Goal: Task Accomplishment & Management: Manage account settings

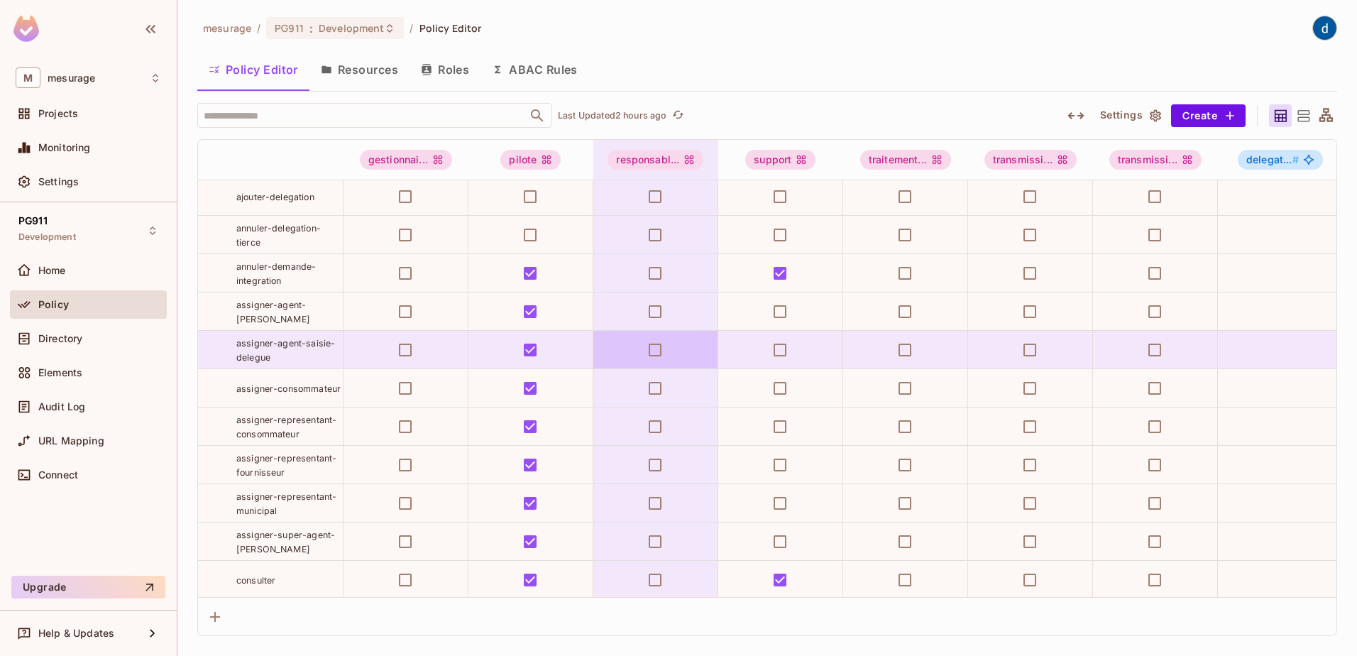
scroll to position [213, 0]
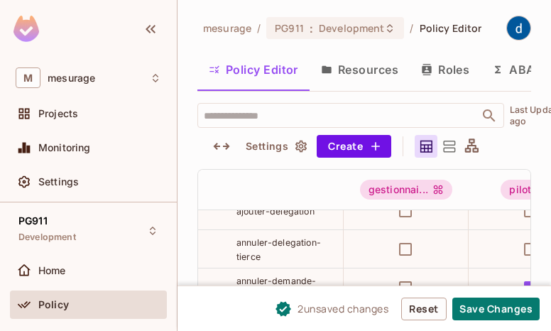
click at [0, 37] on html "M mesurage Projects Monitoring Settings PG911 Development Home Policy Directory…" at bounding box center [275, 165] width 551 height 331
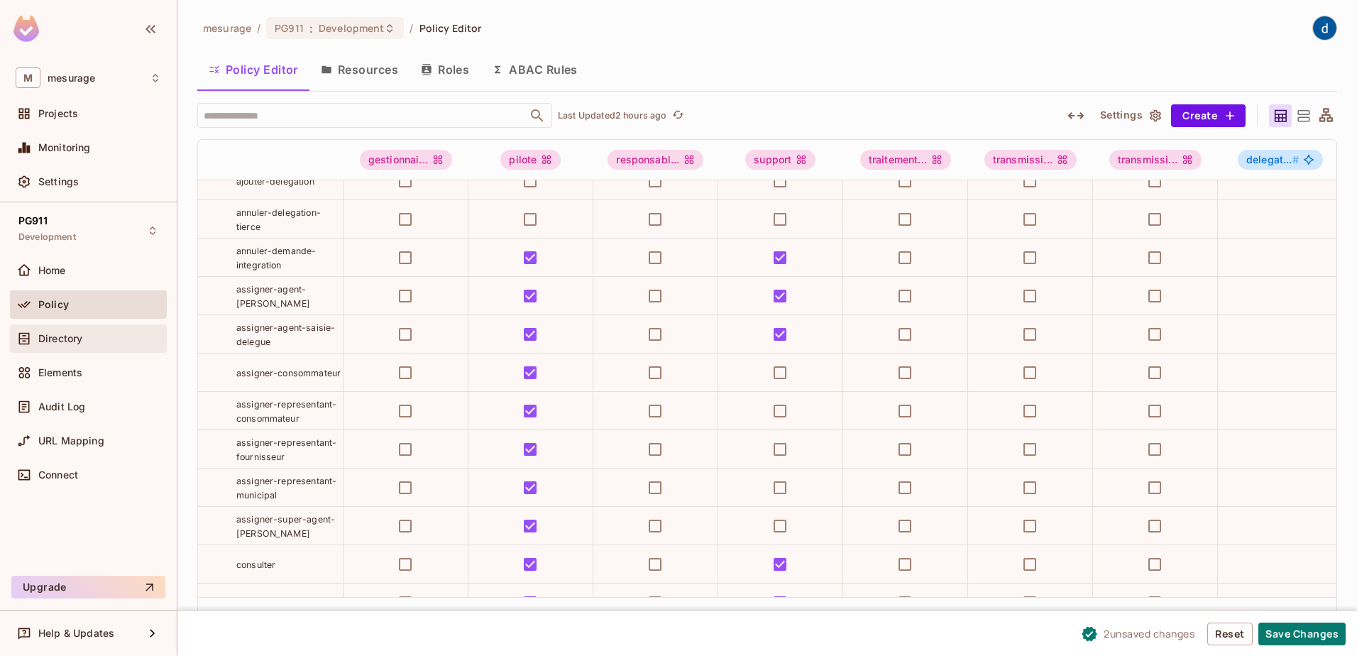
click at [71, 340] on span "Directory" at bounding box center [60, 338] width 44 height 11
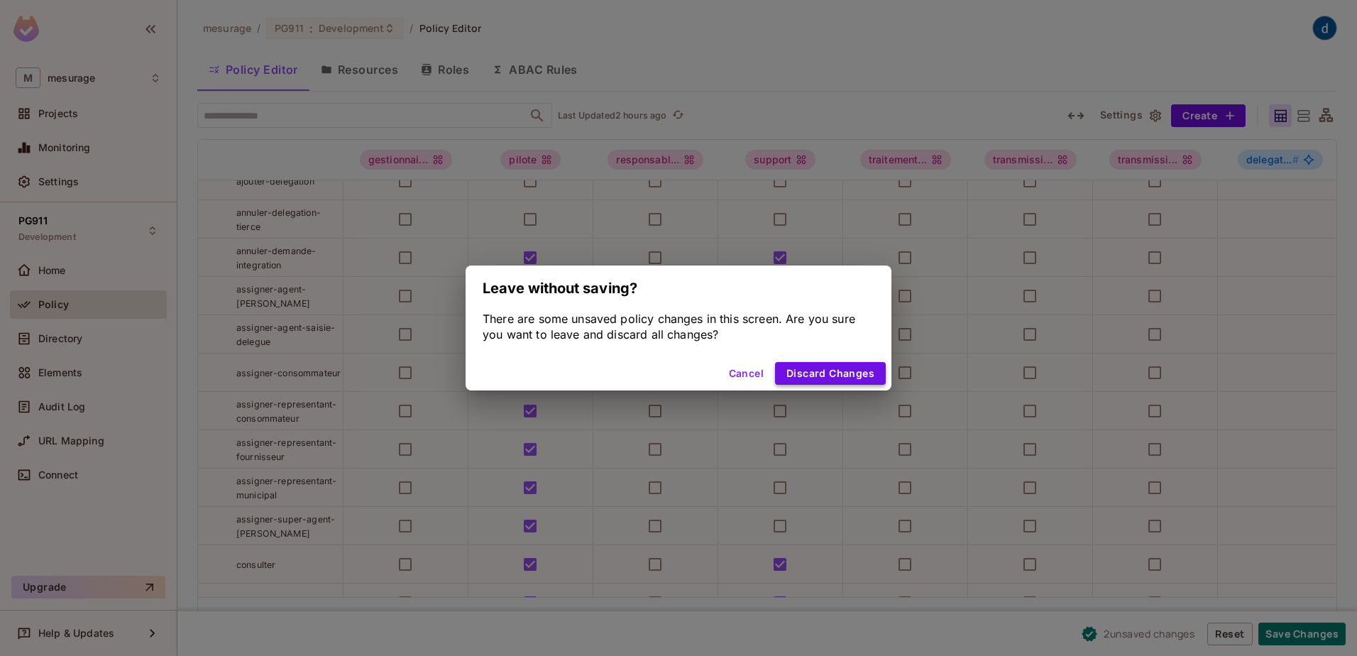
click at [818, 370] on button "Discard Changes" at bounding box center [830, 373] width 111 height 23
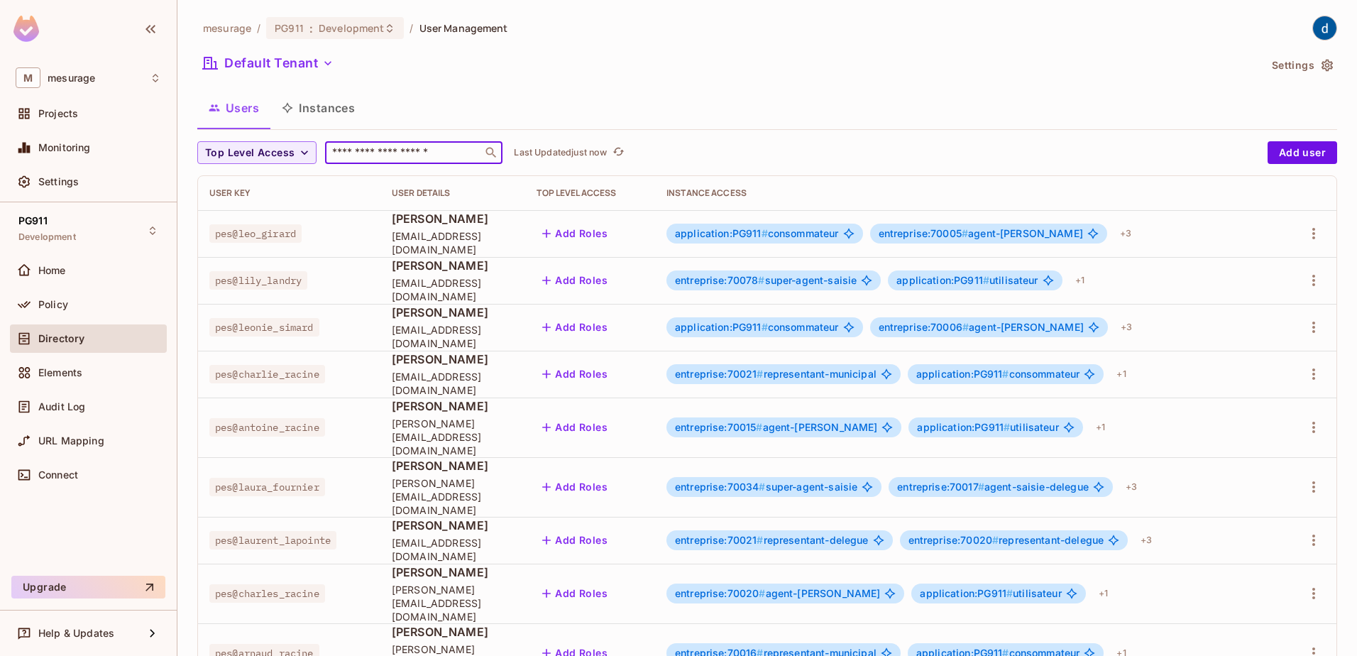
click at [390, 154] on input "text" at bounding box center [403, 153] width 149 height 14
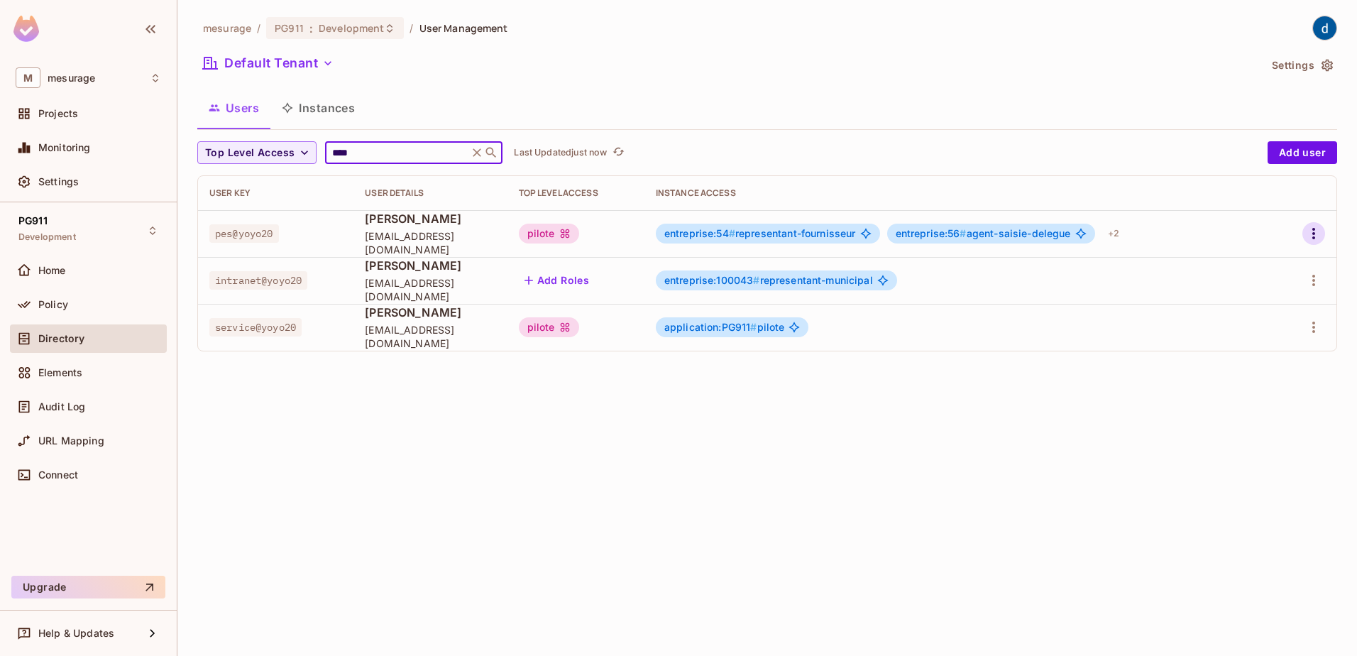
type input "****"
click at [1312, 230] on icon "button" at bounding box center [1313, 233] width 17 height 17
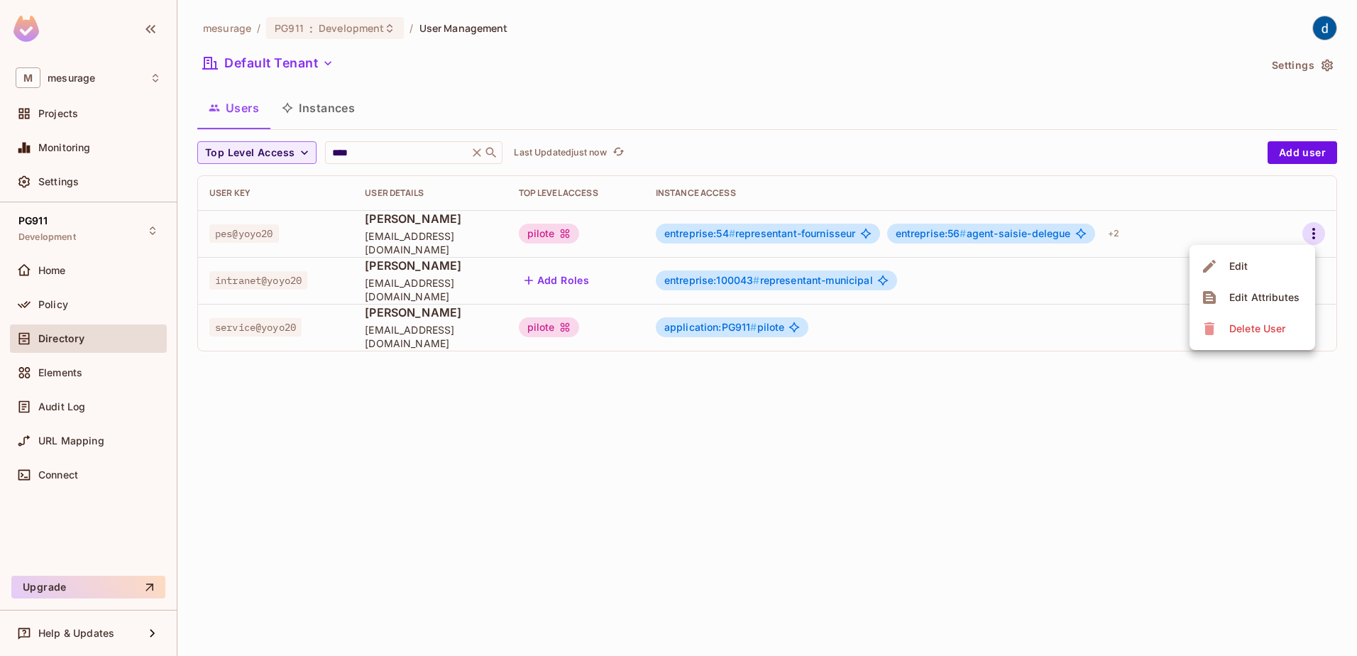
click at [1240, 268] on div "Edit" at bounding box center [1239, 266] width 19 height 14
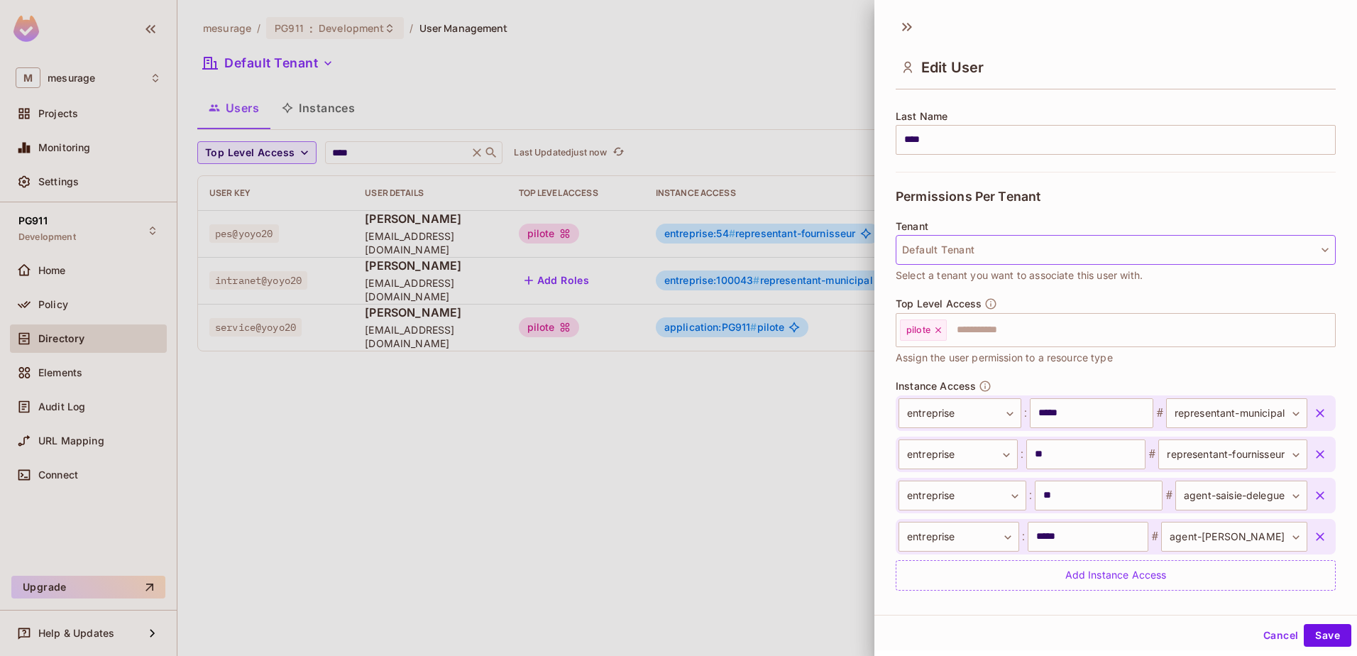
scroll to position [264, 0]
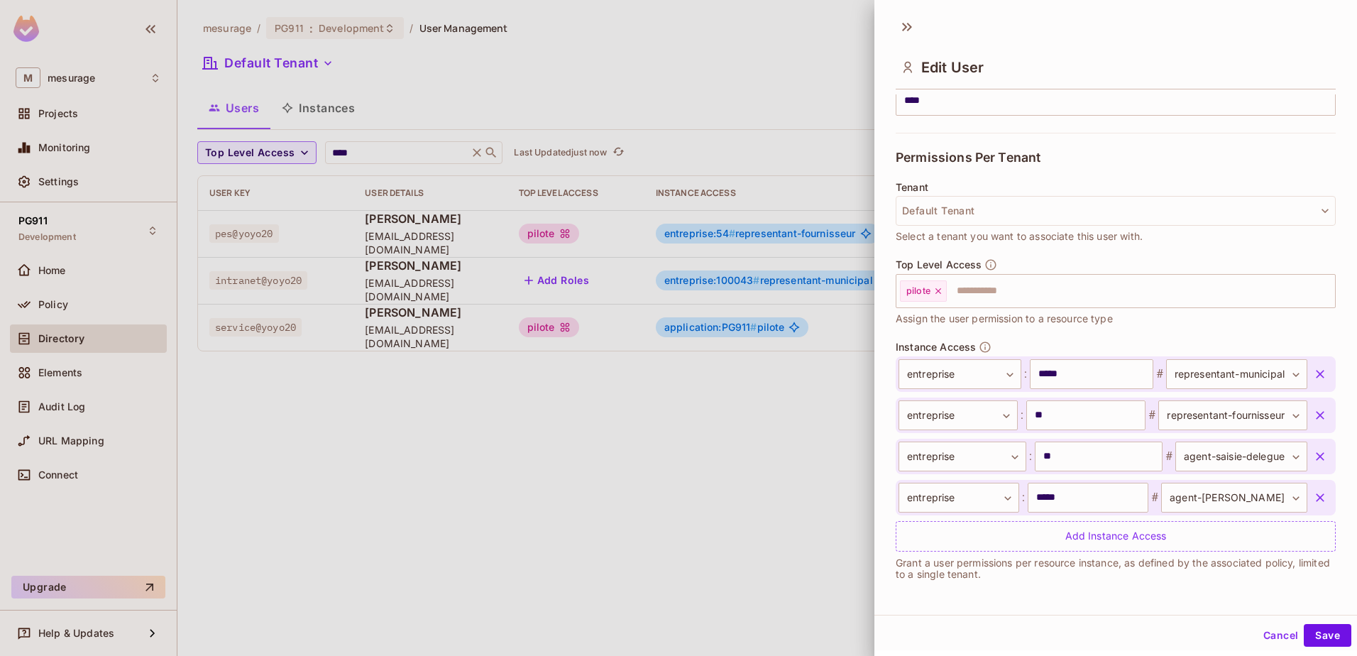
click at [84, 300] on div at bounding box center [678, 328] width 1357 height 656
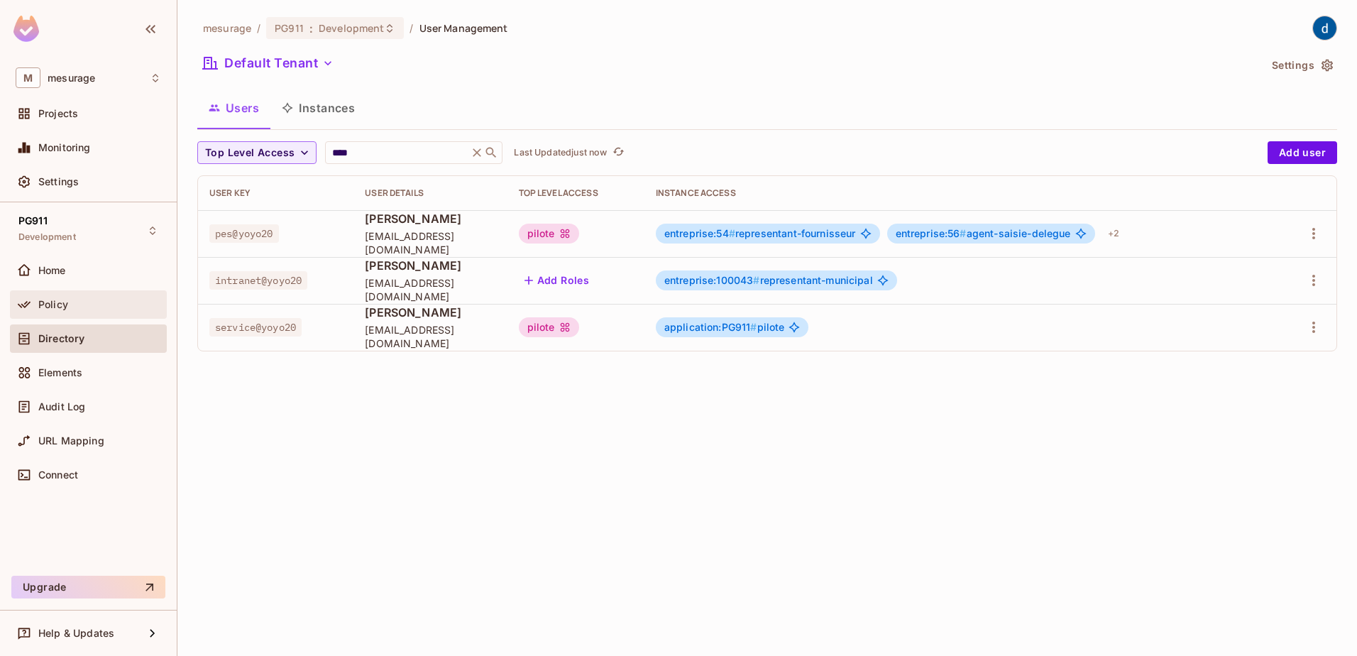
click at [43, 309] on div "Policy" at bounding box center [89, 304] width 146 height 17
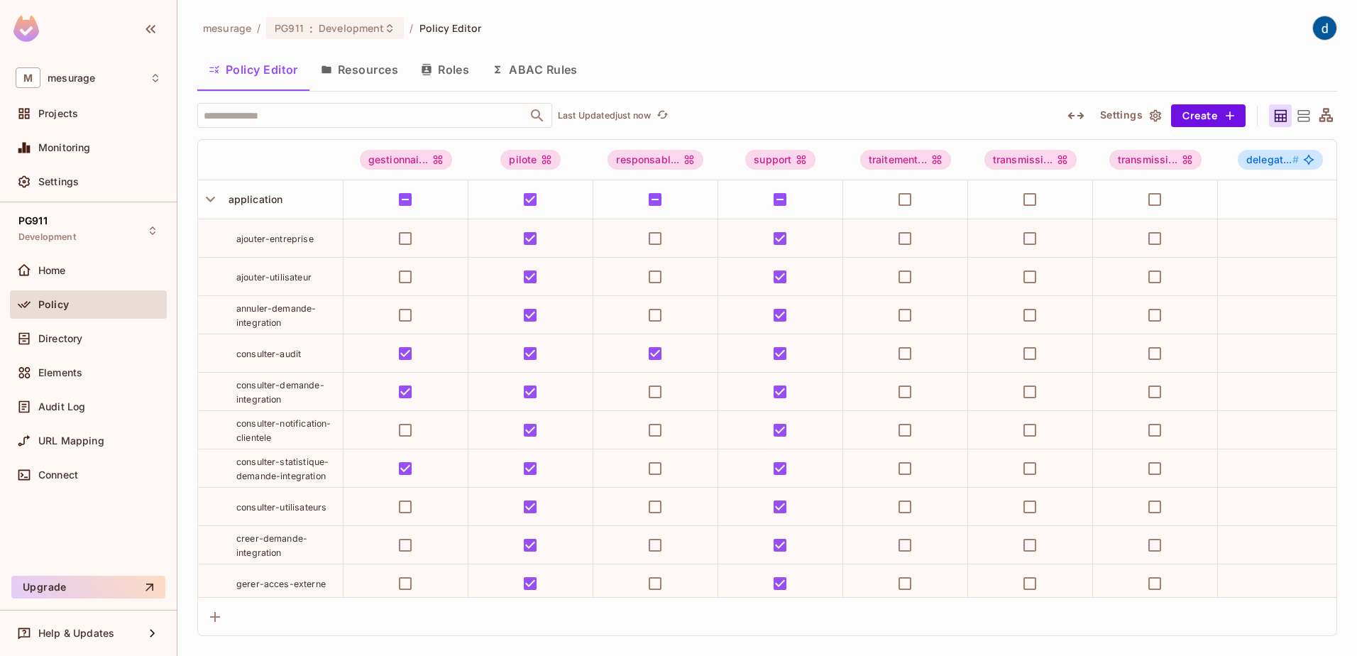
click at [211, 200] on icon "button" at bounding box center [210, 200] width 9 height 6
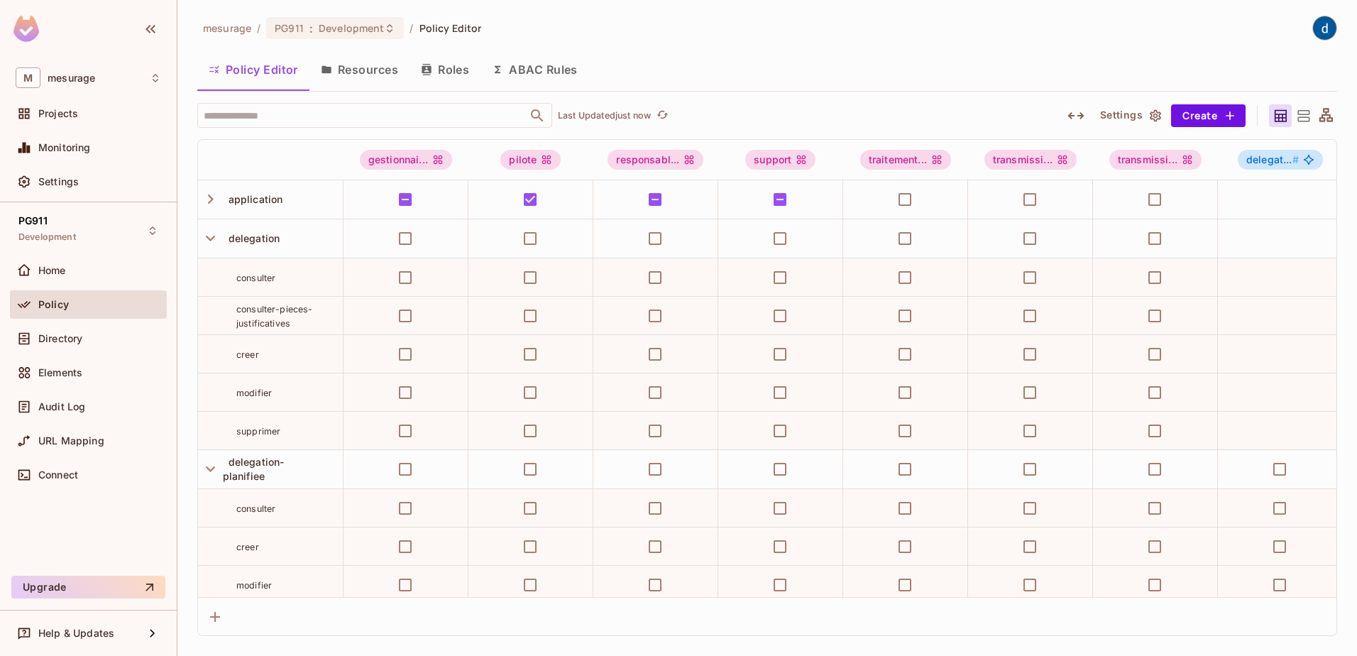
click at [1075, 124] on icon "button" at bounding box center [1076, 115] width 17 height 17
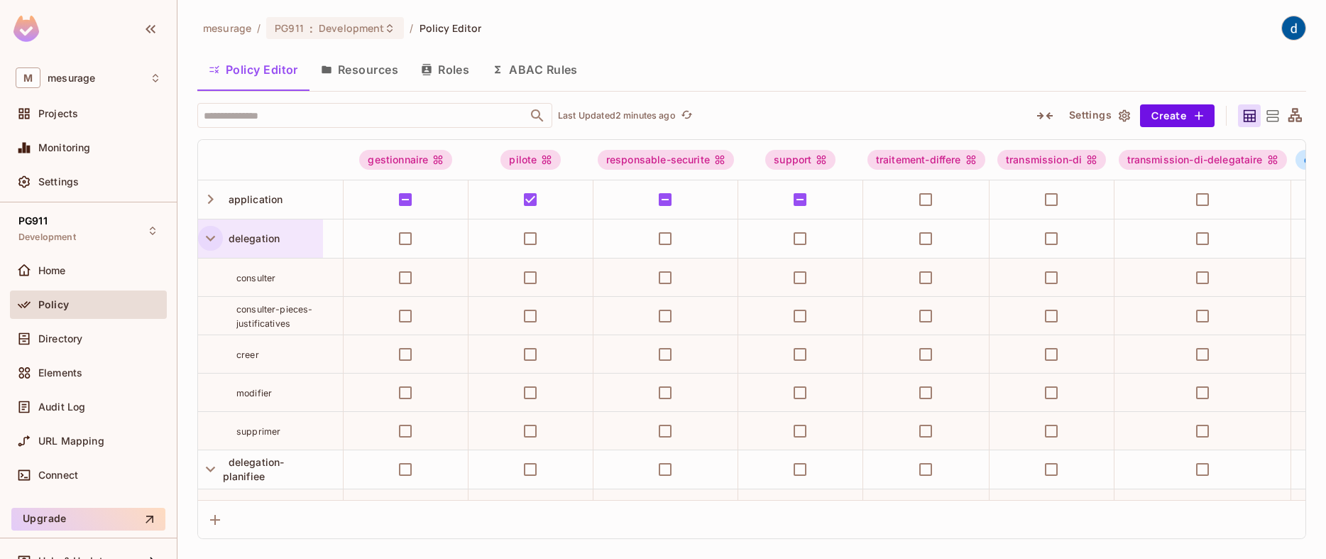
click at [208, 240] on icon "button" at bounding box center [210, 238] width 19 height 19
click at [449, 62] on button "Roles" at bounding box center [445, 69] width 71 height 35
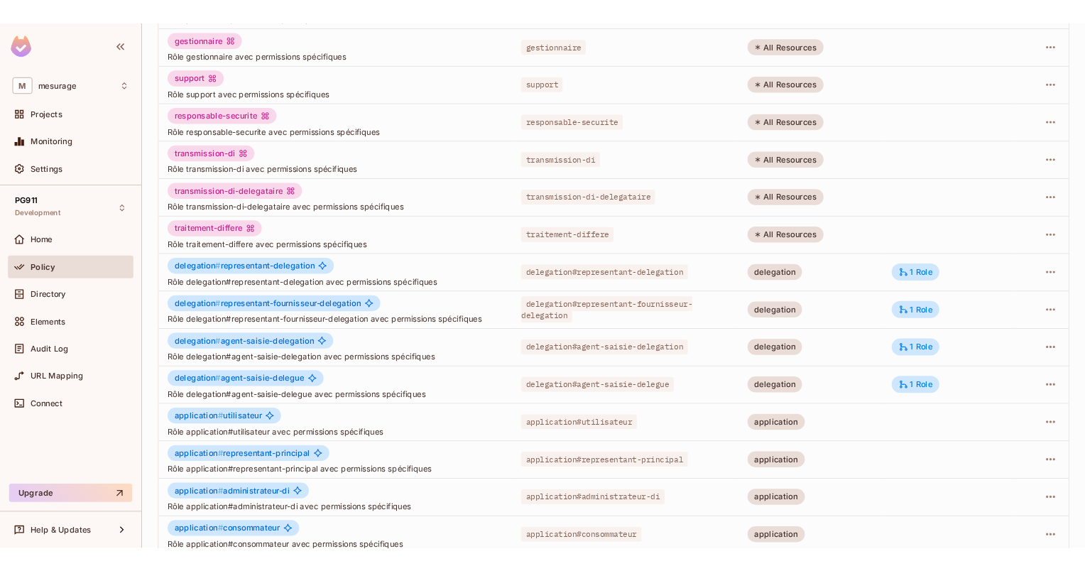
scroll to position [213, 0]
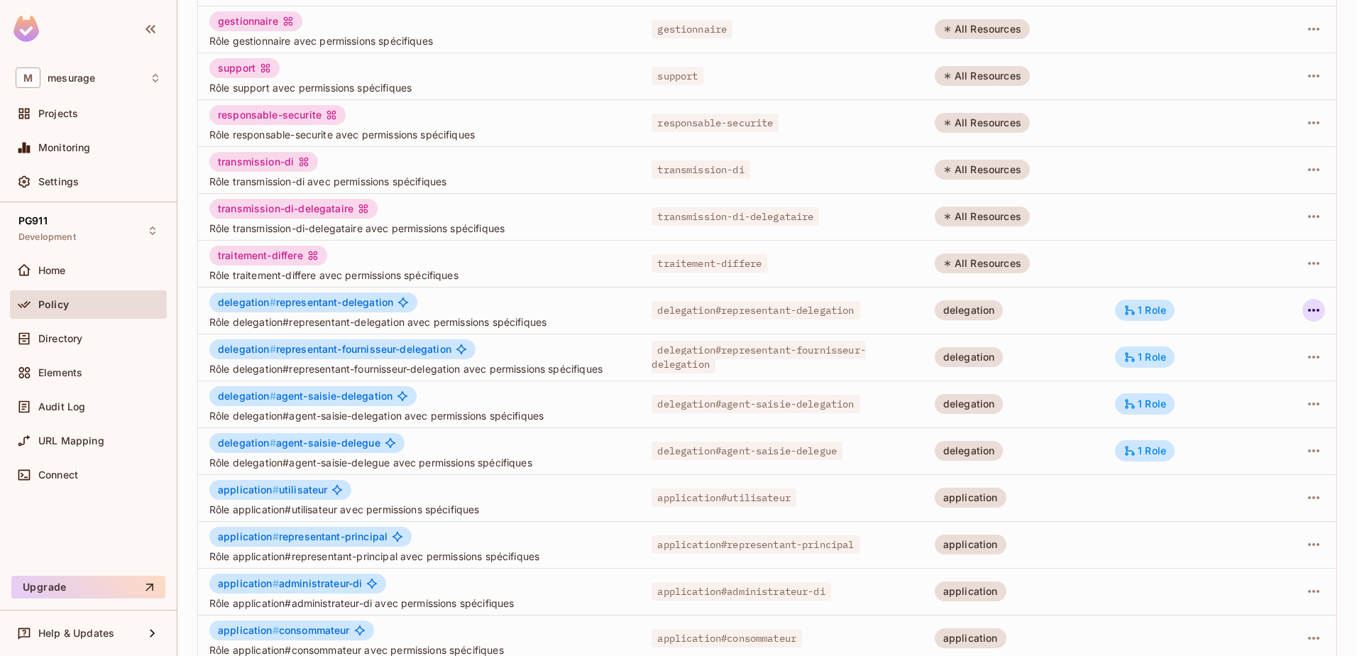
click at [1305, 314] on icon "button" at bounding box center [1313, 310] width 17 height 17
